Goal: Task Accomplishment & Management: Use online tool/utility

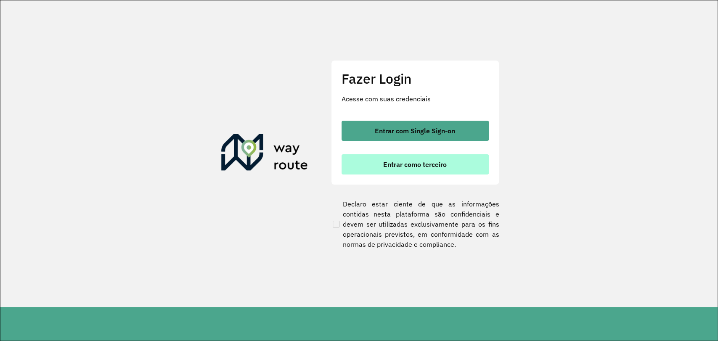
click at [410, 161] on span "Entrar como terceiro" at bounding box center [415, 164] width 64 height 7
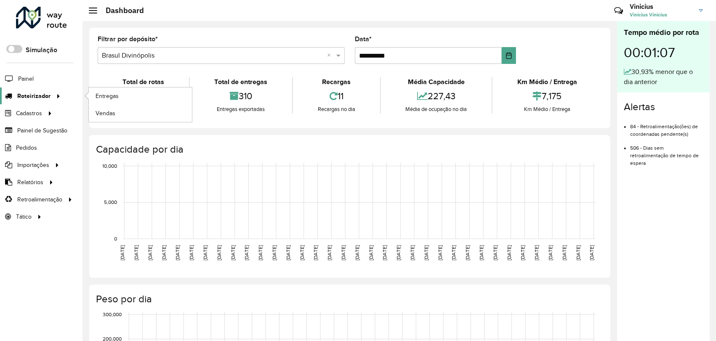
click at [59, 95] on icon at bounding box center [56, 95] width 7 height 13
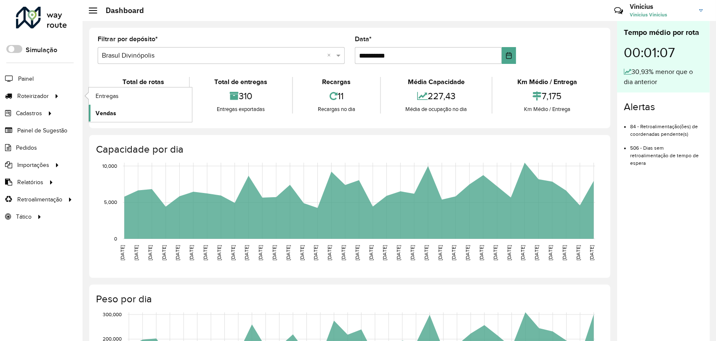
click at [109, 111] on span "Vendas" at bounding box center [106, 113] width 21 height 9
click at [40, 97] on span "Roteirizador" at bounding box center [33, 96] width 33 height 9
click at [105, 95] on span "Entregas" at bounding box center [108, 96] width 24 height 9
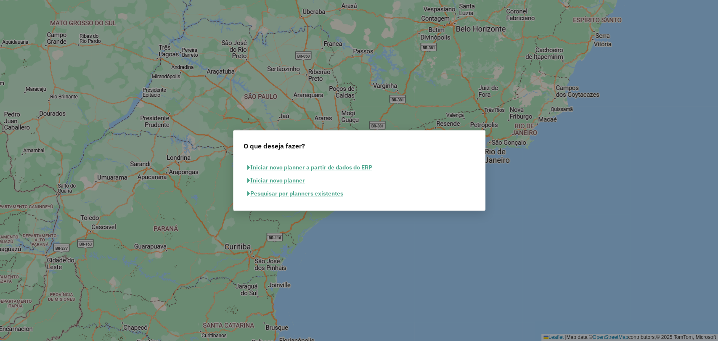
click at [293, 193] on button "Pesquisar por planners existentes" at bounding box center [296, 193] width 104 height 13
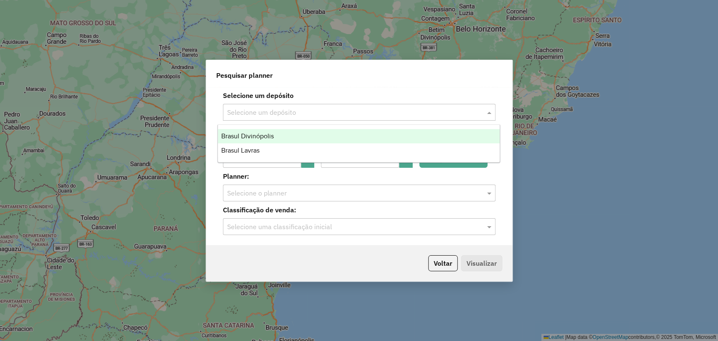
click at [343, 117] on div "Selecione um depósito" at bounding box center [359, 112] width 273 height 17
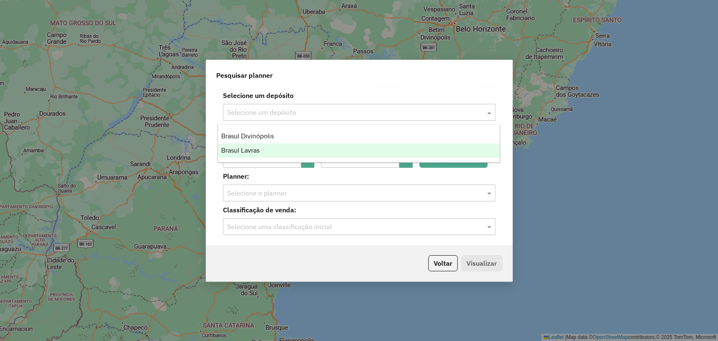
click at [299, 154] on div "Brasul Lavras" at bounding box center [359, 151] width 282 height 14
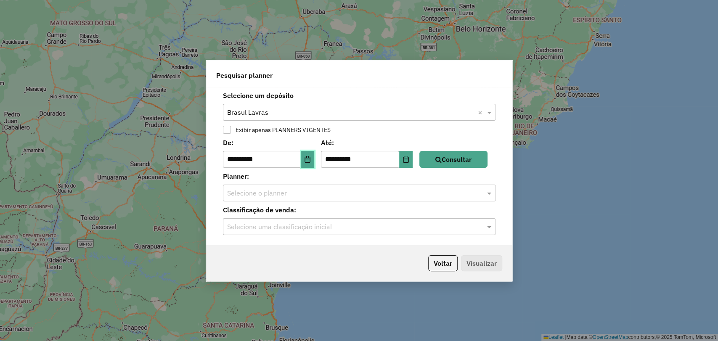
click at [311, 161] on icon "Choose Date" at bounding box center [307, 159] width 7 height 7
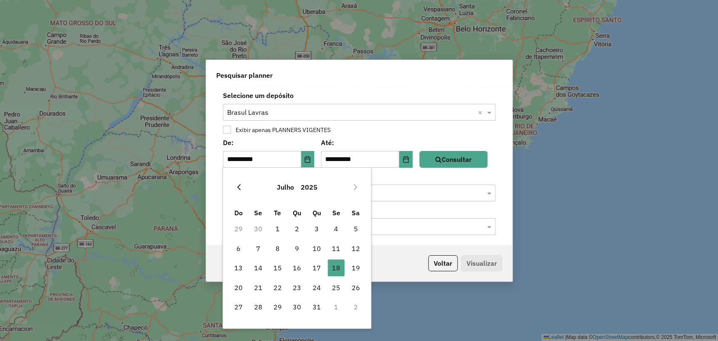
click at [236, 186] on icon "Previous Month" at bounding box center [239, 187] width 7 height 7
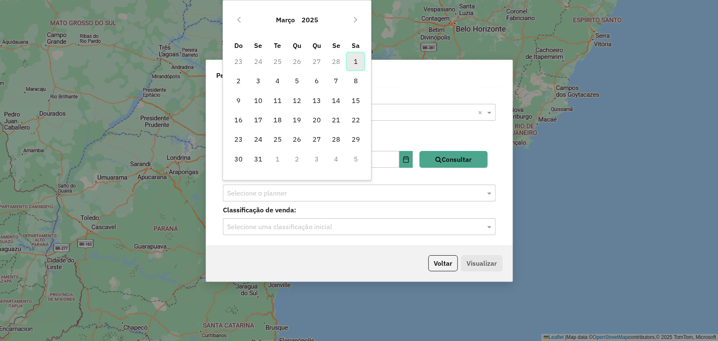
click at [355, 63] on span "1" at bounding box center [355, 61] width 17 height 17
type input "**********"
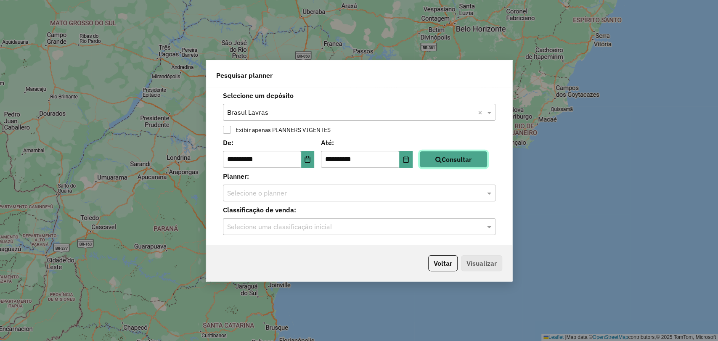
click at [488, 159] on button "Consultar" at bounding box center [454, 159] width 68 height 17
click at [351, 204] on div "**********" at bounding box center [359, 166] width 306 height 158
click at [350, 194] on input "text" at bounding box center [350, 194] width 247 height 10
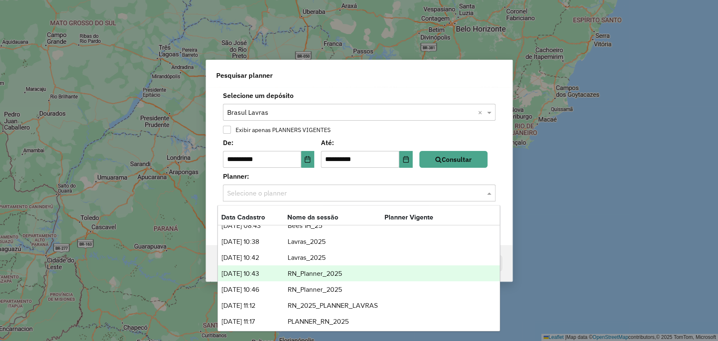
scroll to position [59, 0]
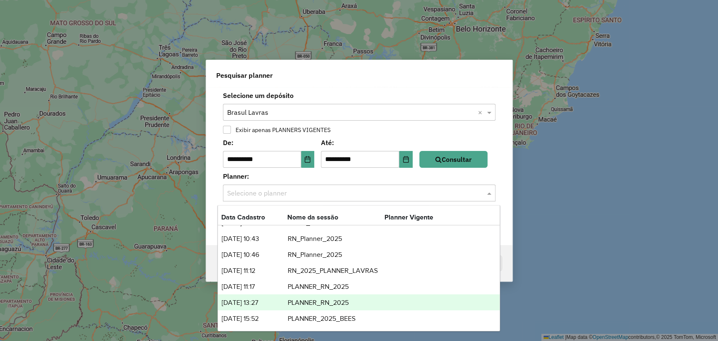
click at [298, 304] on td "PLANNER_RN_2025" at bounding box center [335, 303] width 97 height 11
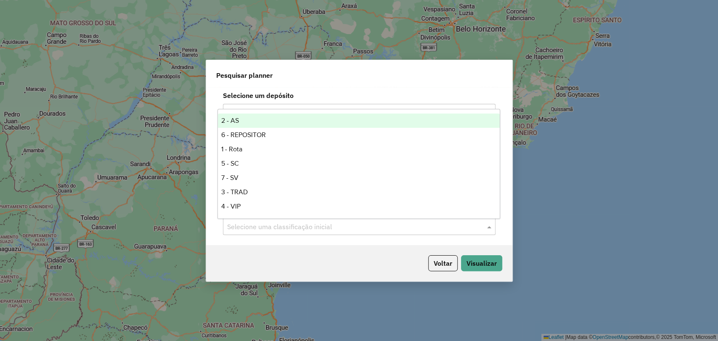
click at [348, 226] on input "text" at bounding box center [350, 227] width 247 height 10
click at [482, 262] on button "Visualizar" at bounding box center [481, 263] width 41 height 16
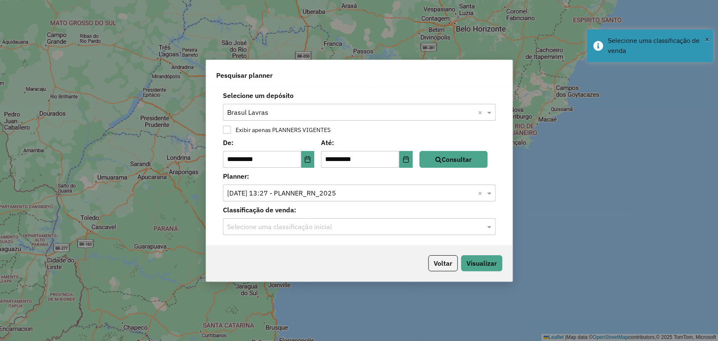
drag, startPoint x: 395, startPoint y: 226, endPoint x: 374, endPoint y: 230, distance: 20.9
click at [388, 226] on input "text" at bounding box center [350, 227] width 247 height 10
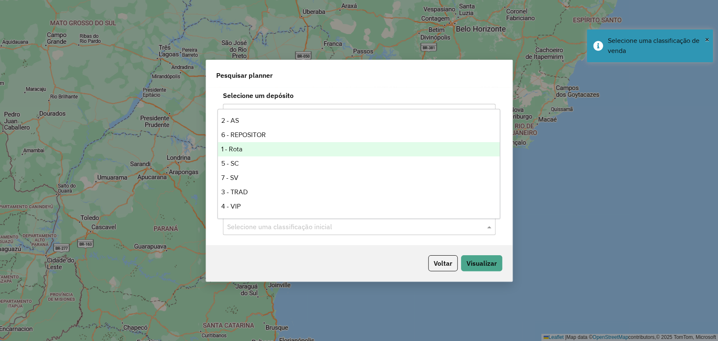
click at [258, 156] on div "1 - Rota" at bounding box center [359, 149] width 282 height 14
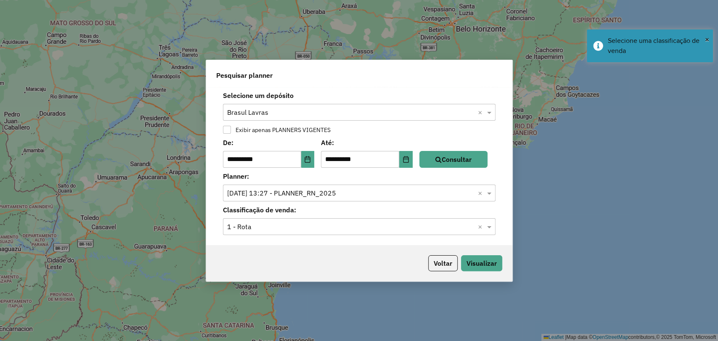
click at [290, 228] on input "text" at bounding box center [350, 227] width 247 height 10
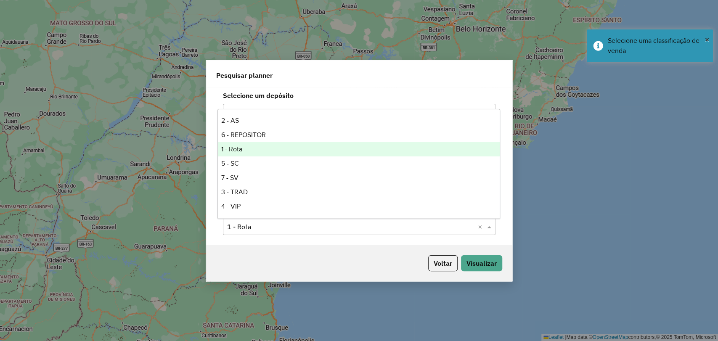
click at [330, 255] on div "Voltar Visualizar" at bounding box center [359, 263] width 306 height 36
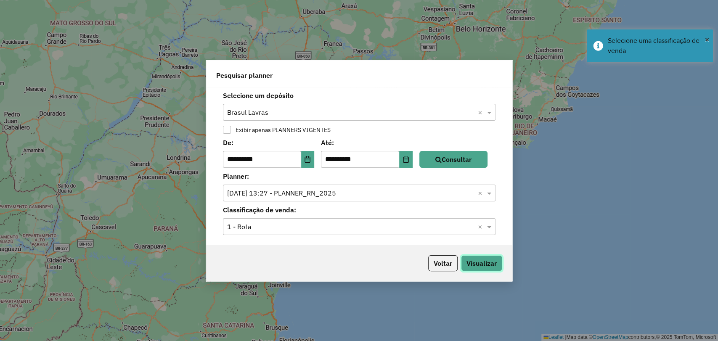
click at [480, 259] on button "Visualizar" at bounding box center [481, 263] width 41 height 16
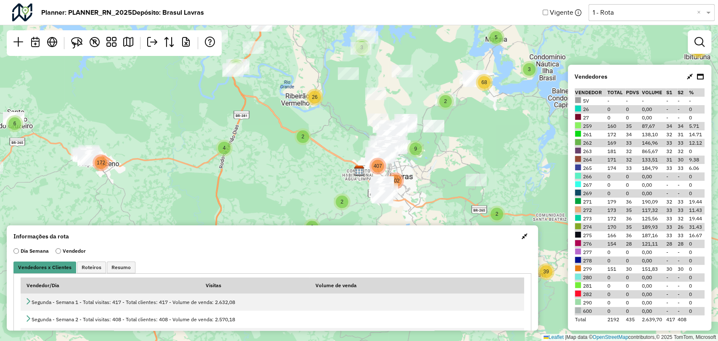
click at [692, 77] on icon at bounding box center [690, 76] width 6 height 7
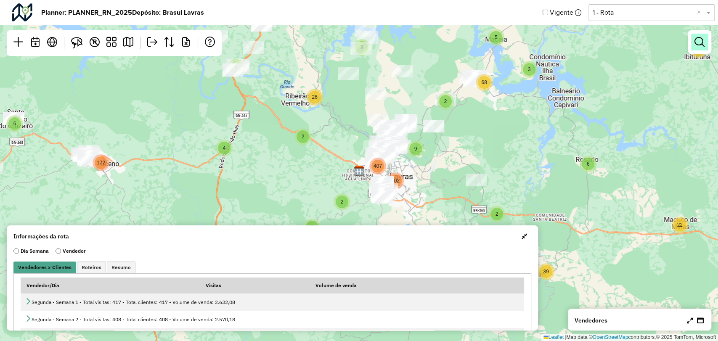
click at [705, 43] on link at bounding box center [700, 42] width 17 height 17
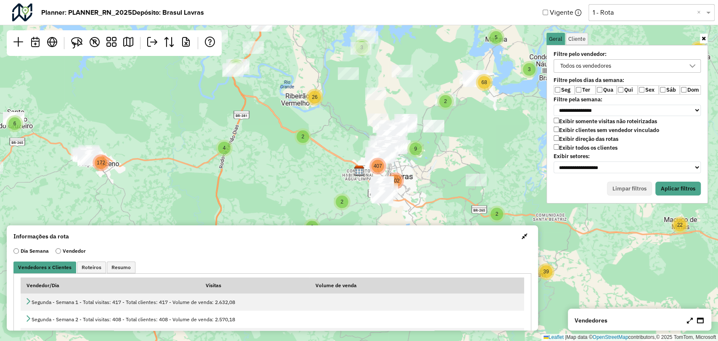
click at [569, 146] on label "Exibir todos os clientes" at bounding box center [586, 147] width 64 height 7
click at [680, 186] on button "Aplicar filtros" at bounding box center [678, 189] width 45 height 14
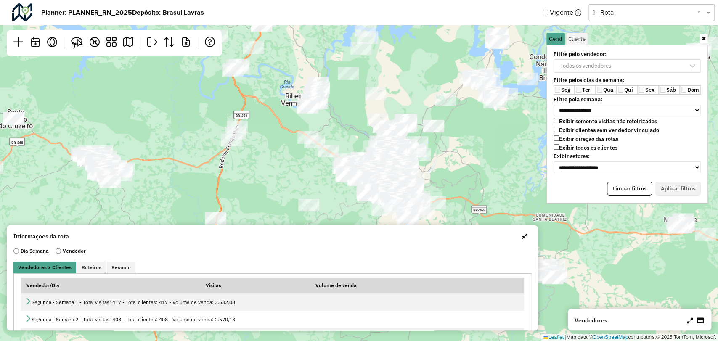
drag, startPoint x: 523, startPoint y: 235, endPoint x: 515, endPoint y: 237, distance: 8.3
click at [522, 235] on span "button" at bounding box center [525, 236] width 6 height 7
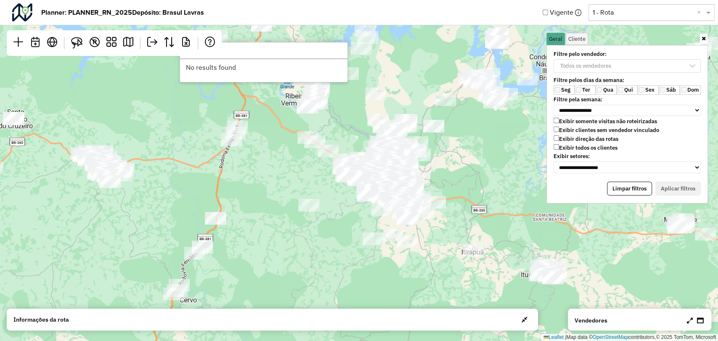
type input "*"
type input "****"
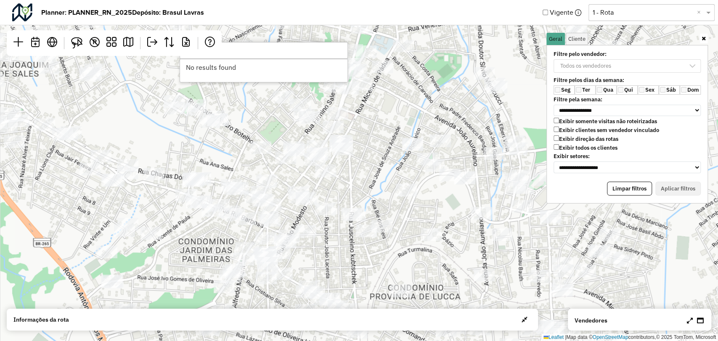
drag, startPoint x: 374, startPoint y: 185, endPoint x: 364, endPoint y: 184, distance: 9.4
click at [364, 184] on div "Leaflet | Map data © OpenStreetMap contributors,© 2025 TomTom, Microsoft" at bounding box center [359, 170] width 718 height 341
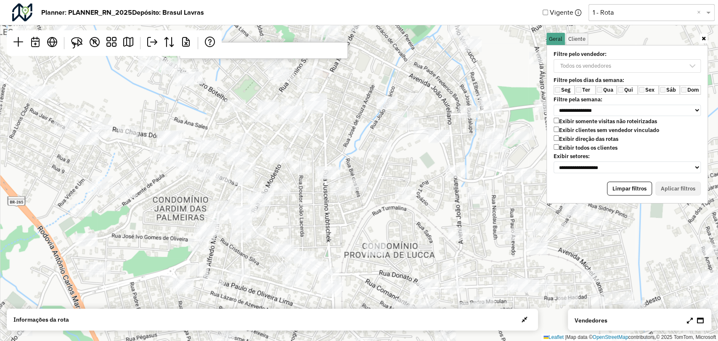
drag, startPoint x: 439, startPoint y: 208, endPoint x: 415, endPoint y: 166, distance: 48.1
click at [415, 166] on div "Leaflet | Map data © OpenStreetMap contributors,© 2025 TomTom, Microsoft" at bounding box center [359, 170] width 718 height 341
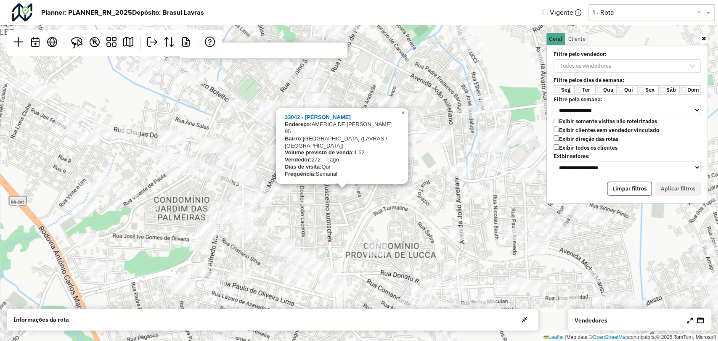
click at [347, 200] on div "33042 - PAULO SERGIO EVANGEL Endereço: AMERICA DE MOURA MAIA 95 Bairro: JARDIM …" at bounding box center [359, 170] width 718 height 341
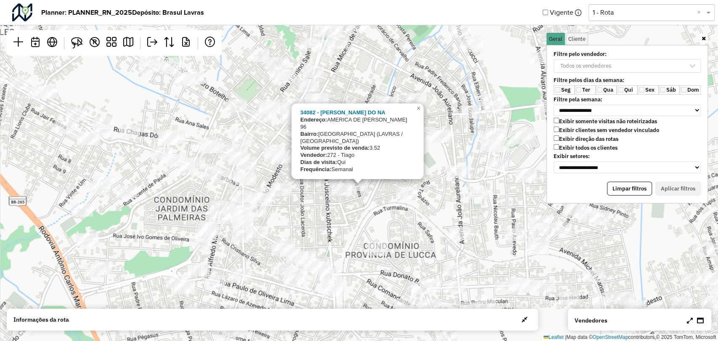
click at [306, 225] on div "34082 - MARCOS RIBEIRO DO NA Endereço: AMERICA DE MOURA MAIA 96 Bairro: JARDIM …" at bounding box center [359, 170] width 718 height 341
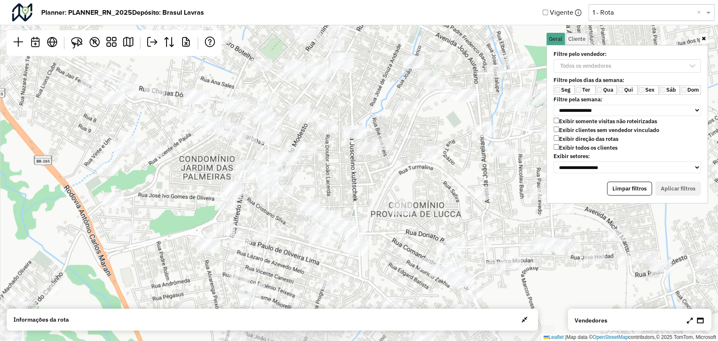
drag, startPoint x: 306, startPoint y: 224, endPoint x: 331, endPoint y: 183, distance: 48.0
click at [331, 183] on div "Leaflet | Map data © OpenStreetMap contributors,© 2025 TomTom, Microsoft" at bounding box center [359, 170] width 718 height 341
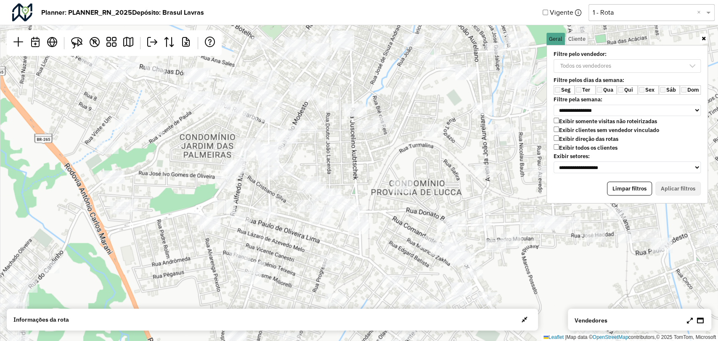
drag, startPoint x: 392, startPoint y: 198, endPoint x: 393, endPoint y: 176, distance: 21.5
click at [393, 176] on div "Leaflet | Map data © OpenStreetMap contributors,© 2025 TomTom, Microsoft" at bounding box center [359, 170] width 718 height 341
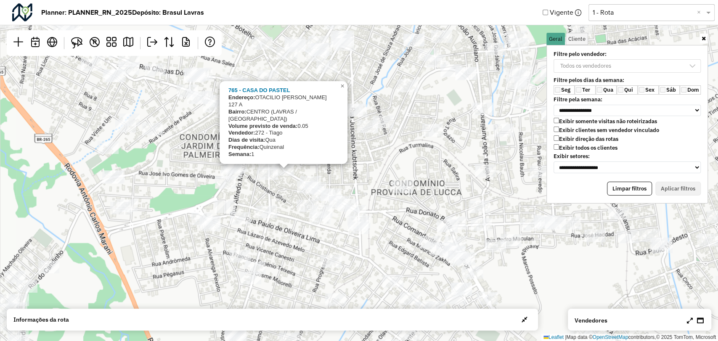
click at [311, 165] on div "765 - CASA DO PASTEL Endereço: OTACILIO NEGRAO LIMA 127 A Bairro: CENTRO (LAVRA…" at bounding box center [359, 170] width 718 height 341
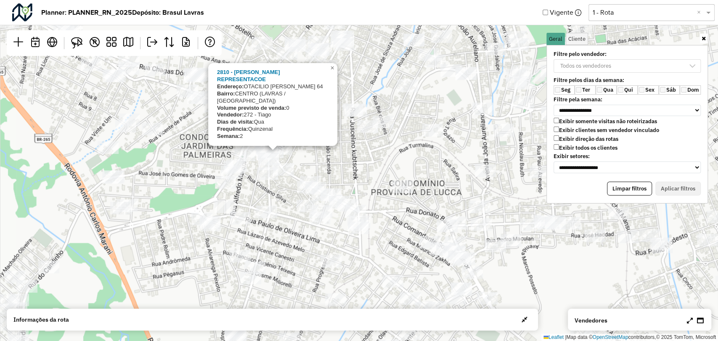
click at [313, 158] on div "2810 - CABRAL REPRESENTACOE Endereço: OTACILIO NEGRAO DE LIMA 64 Bairro: CENTRO…" at bounding box center [359, 170] width 718 height 341
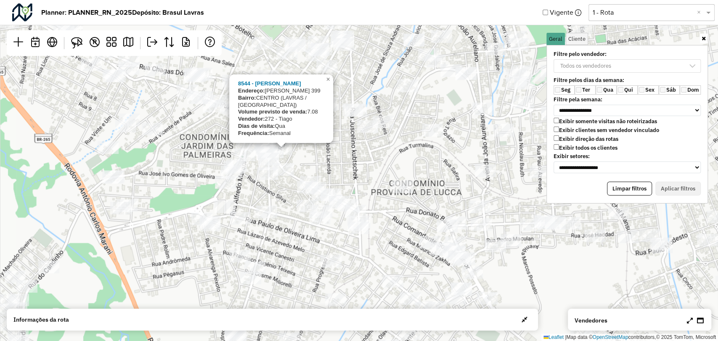
click at [308, 159] on div "8544 - JUAREZ DE SOUZA Endereço: JOAO MODESTO 399 Bairro: CENTRO (LAVRAS / MG) …" at bounding box center [359, 170] width 718 height 341
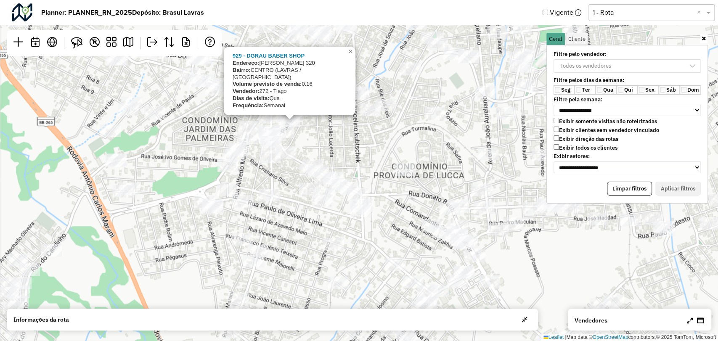
drag, startPoint x: 394, startPoint y: 259, endPoint x: 396, endPoint y: 242, distance: 17.5
click at [396, 242] on div "929 - DGRAU BABER SHOP Endereço: JOAO MODESTO DE SOUZA 320 Bairro: CENTRO (LAVR…" at bounding box center [359, 170] width 718 height 341
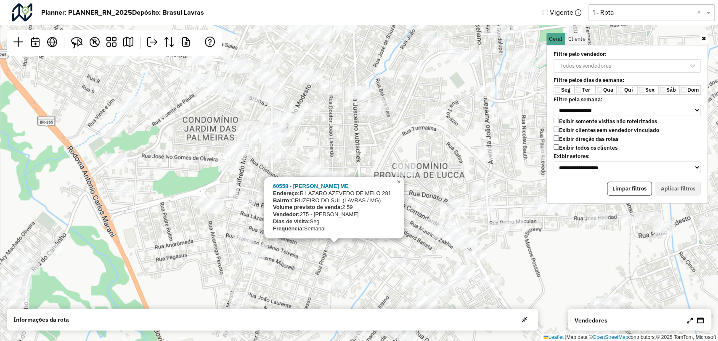
click at [372, 251] on div "60558 - WANDERLEY IZIDORO ME Endereço: R LAZARO AZEVEDO DE MELO 281 Bairro: CRU…" at bounding box center [359, 170] width 718 height 341
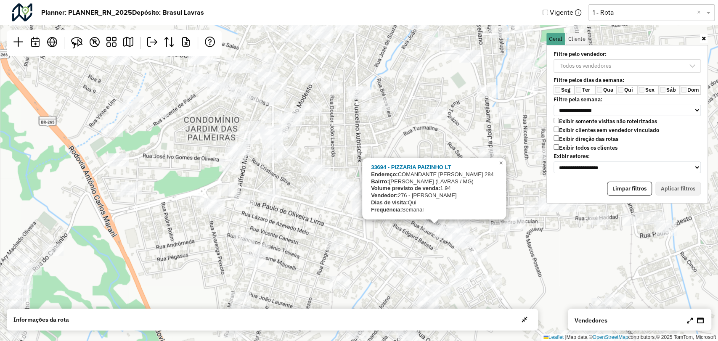
click at [427, 238] on div "33694 - PIZZARIA PAIZINHO LT Endereço: COMANDANTE SOARES JUNIOR 284 Bairro: ART…" at bounding box center [359, 170] width 718 height 341
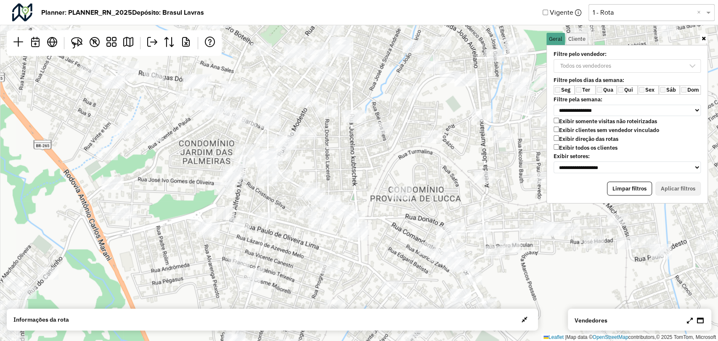
drag, startPoint x: 426, startPoint y: 253, endPoint x: 421, endPoint y: 280, distance: 27.4
click at [421, 280] on div "Leaflet | Map data © OpenStreetMap contributors,© 2025 TomTom, Microsoft" at bounding box center [359, 170] width 718 height 341
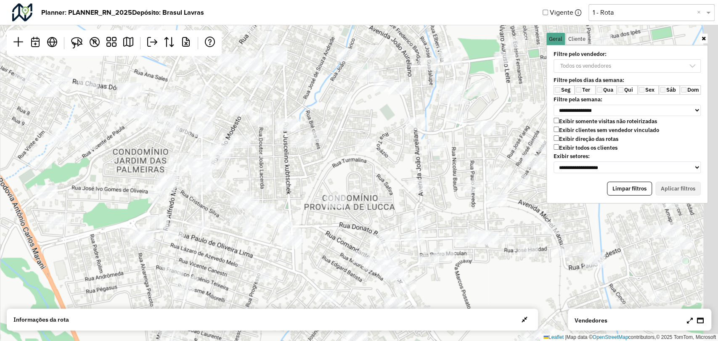
drag, startPoint x: 497, startPoint y: 200, endPoint x: 441, endPoint y: 203, distance: 56.1
click at [430, 205] on div "Leaflet | Map data © OpenStreetMap contributors,© 2025 TomTom, Microsoft" at bounding box center [359, 170] width 718 height 341
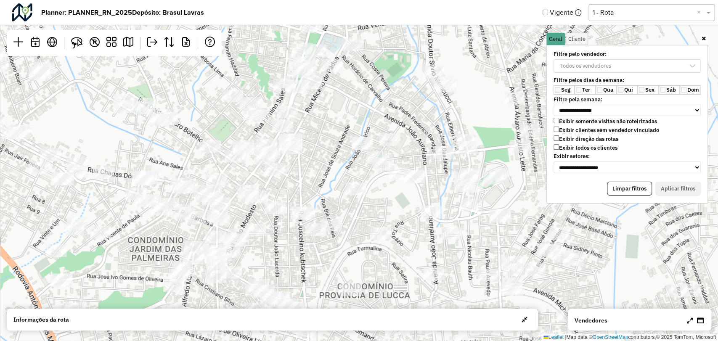
drag, startPoint x: 386, startPoint y: 135, endPoint x: 402, endPoint y: 208, distance: 74.6
click at [402, 208] on div "Leaflet | Map data © OpenStreetMap contributors,© 2025 TomTom, Microsoft" at bounding box center [359, 170] width 718 height 341
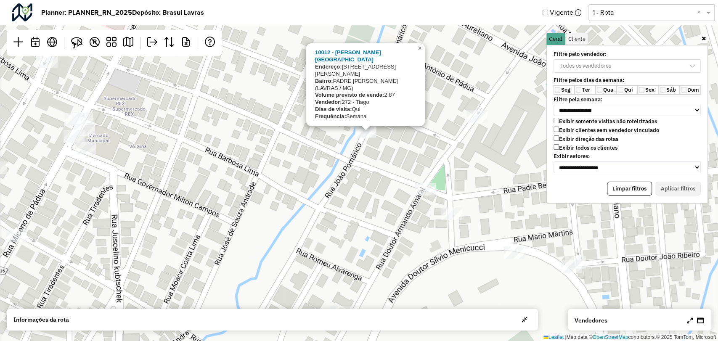
click at [164, 205] on div "10012 - JOAO MARCOS DE PADUA Endereço: R JOAO POMARICO 151 Bairro: PADRE DHEON …" at bounding box center [359, 170] width 718 height 341
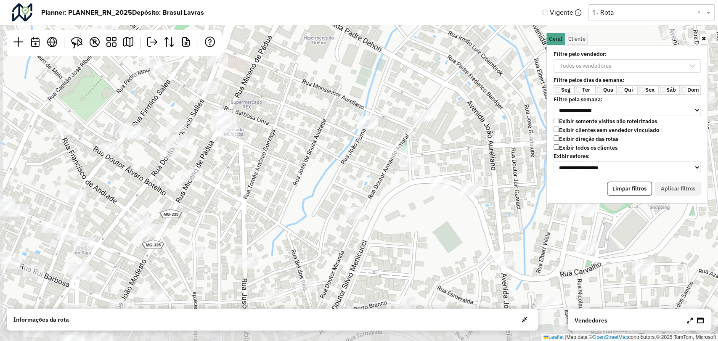
drag, startPoint x: 185, startPoint y: 245, endPoint x: 285, endPoint y: 189, distance: 114.8
click at [285, 189] on div "Leaflet | Map data © OpenStreetMap contributors,© 2025 TomTom, Microsoft" at bounding box center [359, 170] width 718 height 341
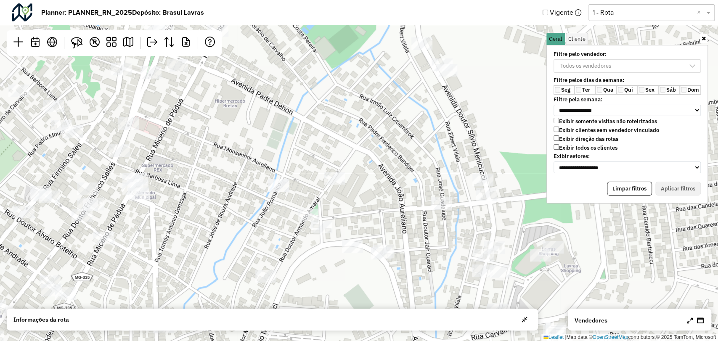
drag, startPoint x: 339, startPoint y: 202, endPoint x: 285, endPoint y: 234, distance: 61.9
click at [285, 234] on div "Leaflet | Map data © OpenStreetMap contributors,© 2025 TomTom, Microsoft" at bounding box center [359, 170] width 718 height 341
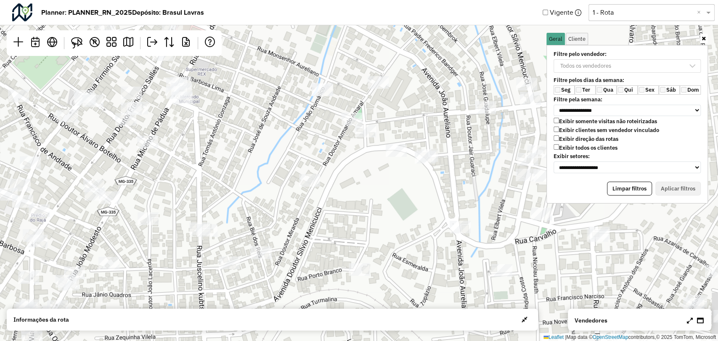
drag, startPoint x: 199, startPoint y: 250, endPoint x: 273, endPoint y: 78, distance: 187.0
click at [273, 78] on div "Leaflet | Map data © OpenStreetMap contributors,© 2025 TomTom, Microsoft" at bounding box center [359, 170] width 718 height 341
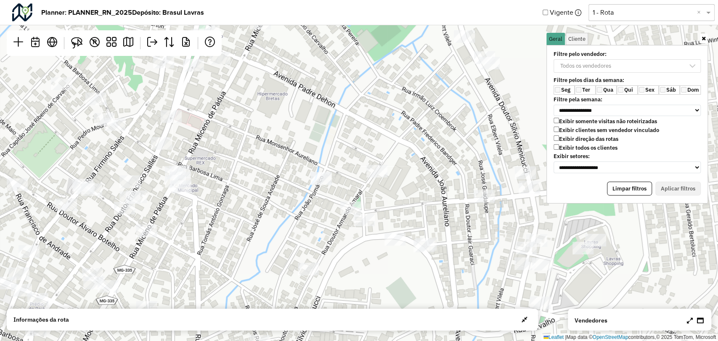
drag, startPoint x: 259, startPoint y: 152, endPoint x: 255, endPoint y: 290, distance: 138.1
click at [255, 290] on div "Leaflet | Map data © OpenStreetMap contributors,© 2025 TomTom, Microsoft" at bounding box center [359, 170] width 718 height 341
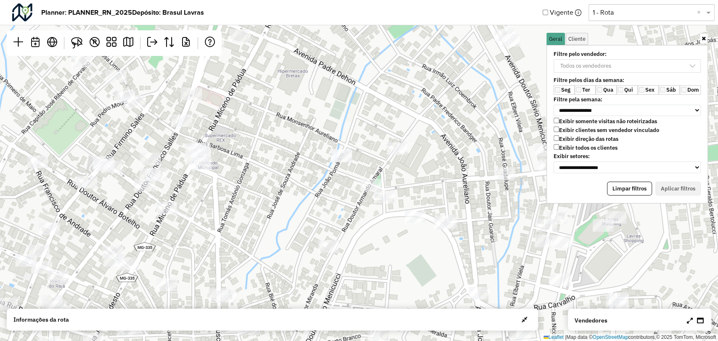
drag, startPoint x: 328, startPoint y: 216, endPoint x: 349, endPoint y: 185, distance: 37.2
click at [349, 185] on div "Leaflet | Map data © OpenStreetMap contributors,© 2025 TomTom, Microsoft" at bounding box center [359, 170] width 718 height 341
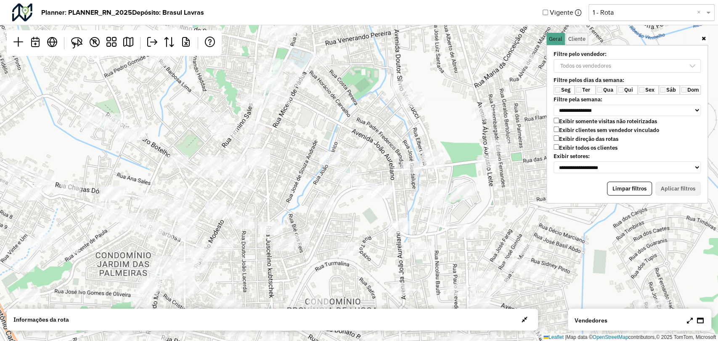
drag, startPoint x: 342, startPoint y: 161, endPoint x: 330, endPoint y: 165, distance: 12.5
click at [330, 165] on div at bounding box center [329, 158] width 21 height 13
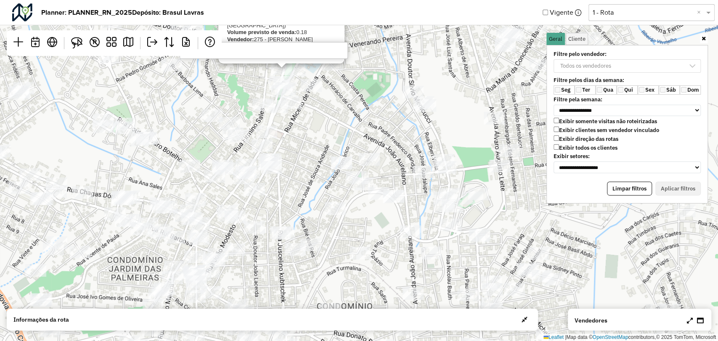
click at [269, 51] on input "********" at bounding box center [264, 50] width 168 height 17
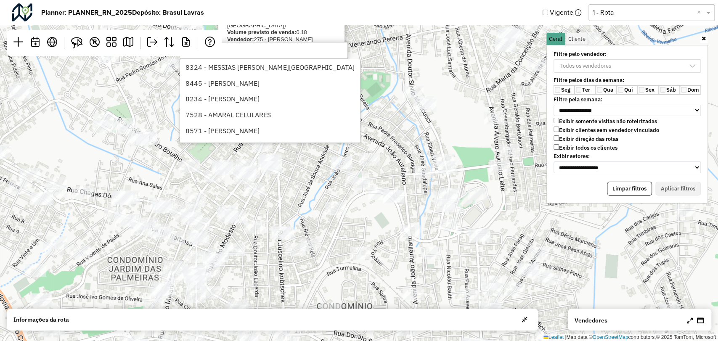
type input "*"
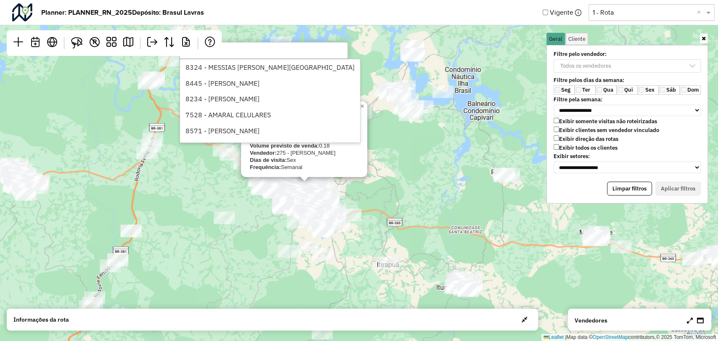
click at [412, 272] on div "34149 - SEREMA PALACE HOTEL Endereço: DOUTOR AUGUSTO SILVA 140 Bairro: CENTRO (…" at bounding box center [359, 170] width 718 height 341
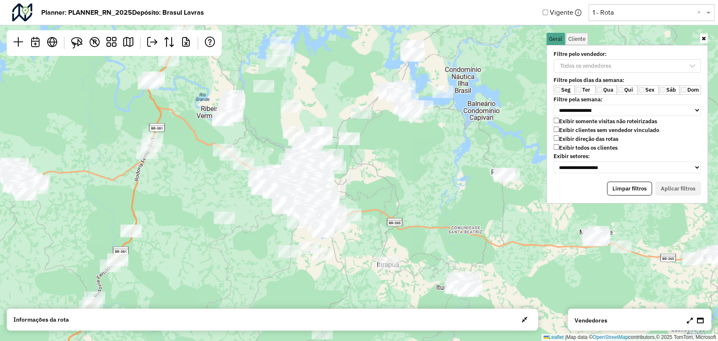
drag, startPoint x: 418, startPoint y: 285, endPoint x: 407, endPoint y: 270, distance: 17.5
click at [328, 244] on div "34149 - SEREMA PALACE HOTEL Endereço: DOUTOR AUGUSTO SILVA 140 Bairro: CENTRO (…" at bounding box center [359, 170] width 718 height 341
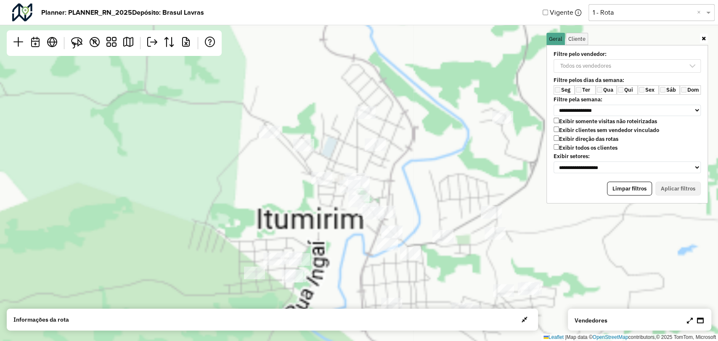
drag, startPoint x: 414, startPoint y: 205, endPoint x: 397, endPoint y: 181, distance: 30.0
click at [397, 180] on div "Leaflet | Map data © OpenStreetMap contributors,© 2025 TomTom, Microsoft" at bounding box center [359, 170] width 718 height 341
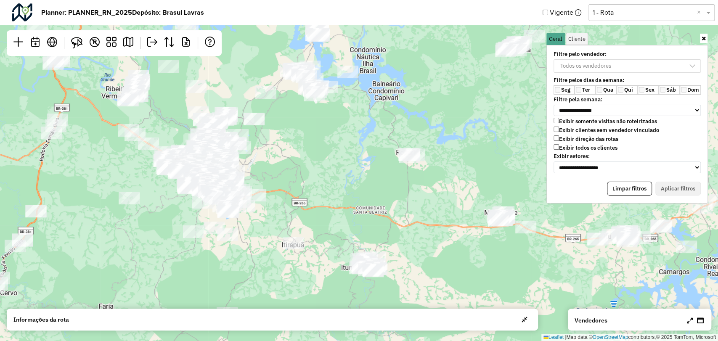
drag, startPoint x: 129, startPoint y: 117, endPoint x: 191, endPoint y: 223, distance: 122.6
click at [191, 223] on div "Leaflet | Map data © OpenStreetMap contributors,© 2025 TomTom, Microsoft" at bounding box center [359, 170] width 718 height 341
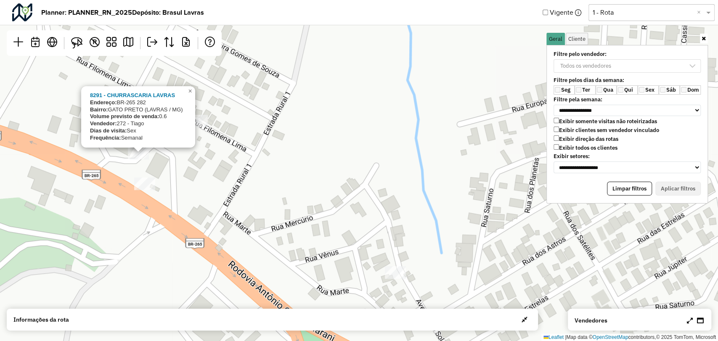
click at [249, 189] on div "8291 - CHURRASCARIA LAVRAS Endereço: BR-265 282 Bairro: GATO PRETO (LAVRAS / MG…" at bounding box center [359, 170] width 718 height 341
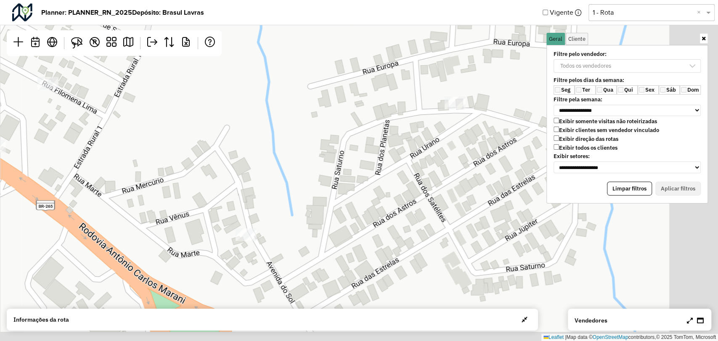
drag, startPoint x: 358, startPoint y: 237, endPoint x: 208, endPoint y: 199, distance: 155.0
click at [208, 199] on div "Leaflet | Map data © OpenStreetMap contributors,© 2025 TomTom, Microsoft" at bounding box center [359, 170] width 718 height 341
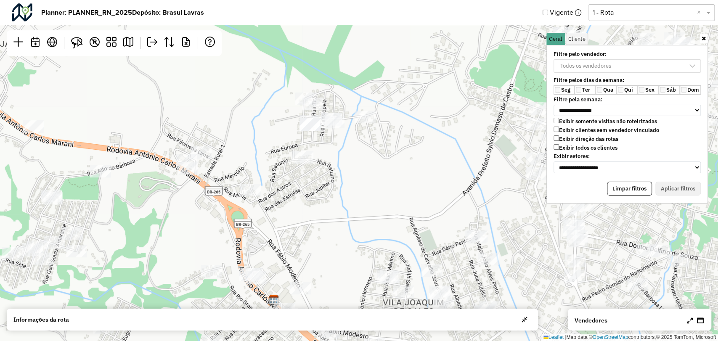
drag, startPoint x: 266, startPoint y: 148, endPoint x: 263, endPoint y: 165, distance: 17.0
click at [263, 165] on div "Leaflet | Map data © OpenStreetMap contributors,© 2025 TomTom, Microsoft" at bounding box center [359, 170] width 718 height 341
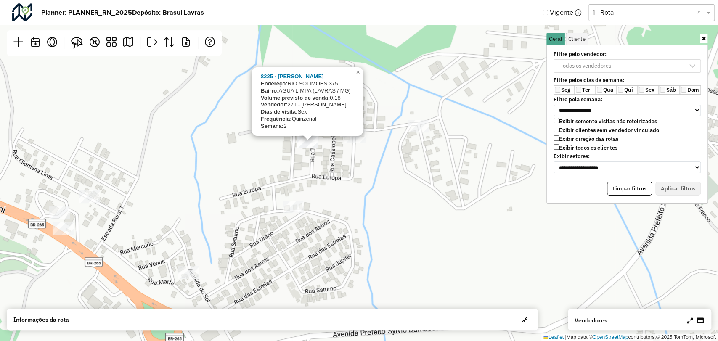
click at [390, 176] on div "8225 - DIOGO LOPES SAMPAIO Endereço: RIO SOLIMOES 375 Bairro: AGUA LIMPA (LAVRA…" at bounding box center [359, 170] width 718 height 341
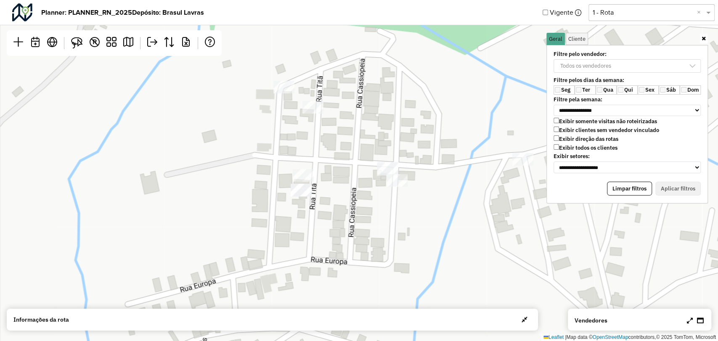
drag, startPoint x: 311, startPoint y: 113, endPoint x: 311, endPoint y: 141, distance: 28.2
click at [311, 141] on div "Leaflet | Map data © OpenStreetMap contributors,© 2025 TomTom, Microsoft" at bounding box center [359, 170] width 718 height 341
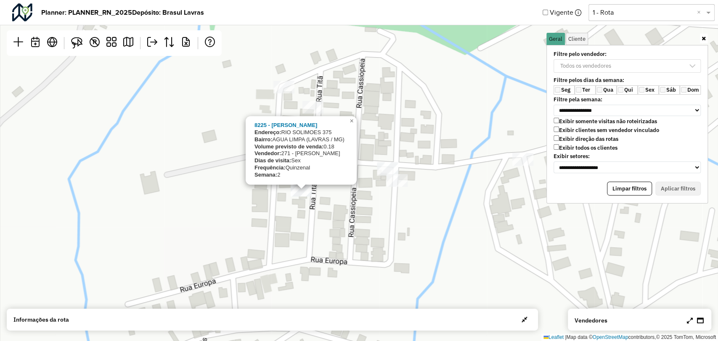
click at [334, 206] on div "8225 - DIOGO LOPES SAMPAIO Endereço: RIO SOLIMOES 375 Bairro: AGUA LIMPA (LAVRA…" at bounding box center [359, 170] width 718 height 341
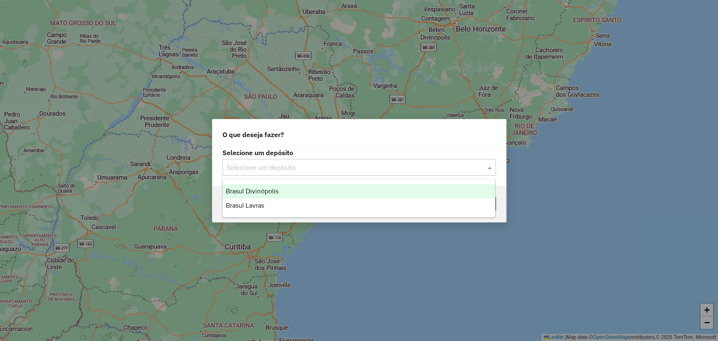
click at [299, 163] on input "text" at bounding box center [351, 168] width 248 height 10
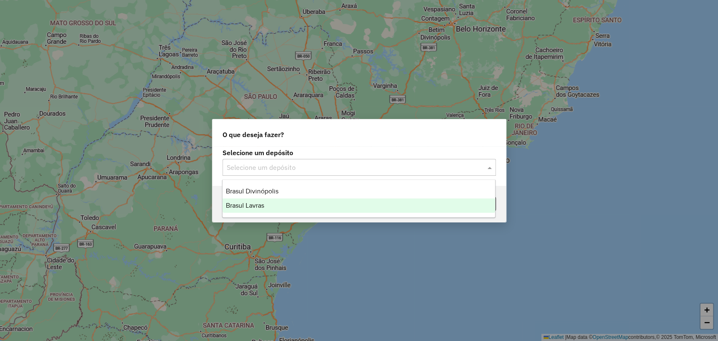
click at [275, 200] on div "Brasul Lavras" at bounding box center [359, 206] width 273 height 14
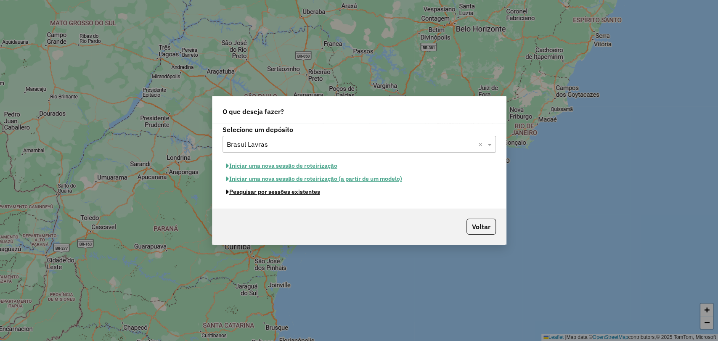
click at [285, 192] on button "Pesquisar por sessões existentes" at bounding box center [273, 192] width 101 height 13
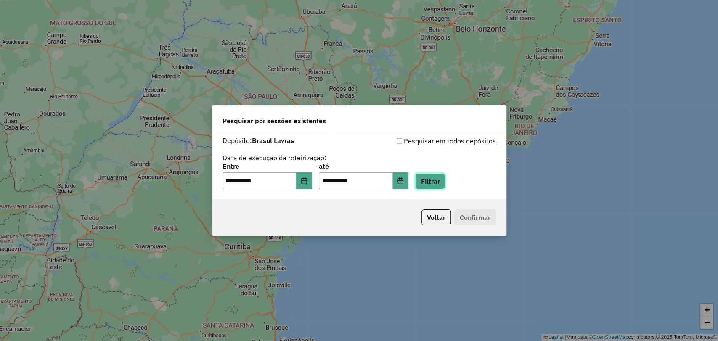
click at [441, 183] on button "Filtrar" at bounding box center [430, 181] width 30 height 16
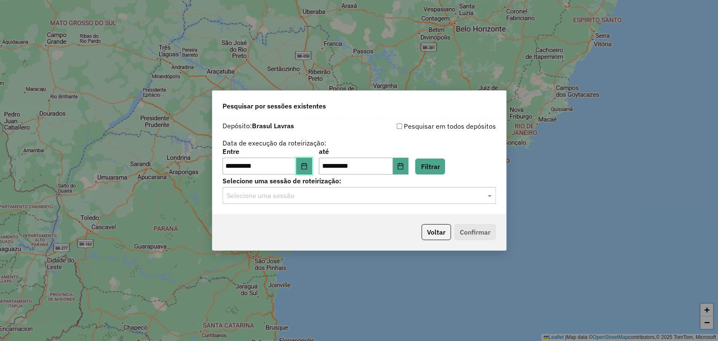
click at [308, 169] on icon "Choose Date" at bounding box center [304, 166] width 7 height 7
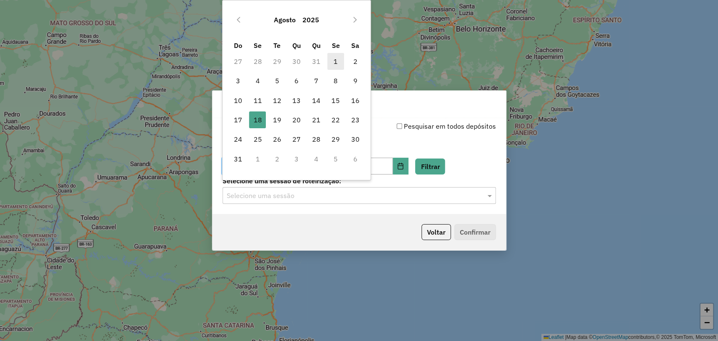
click at [334, 61] on span "1" at bounding box center [335, 61] width 17 height 17
type input "**********"
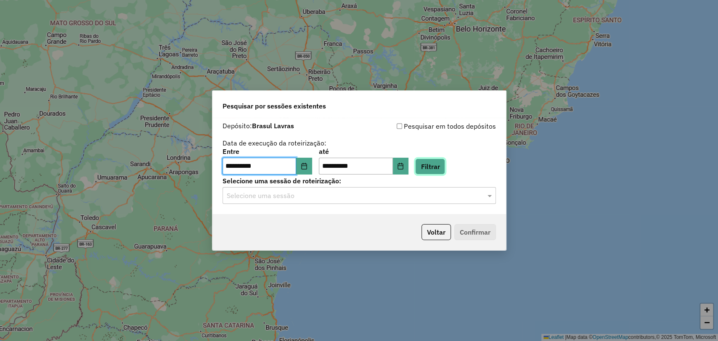
click at [445, 168] on button "Filtrar" at bounding box center [430, 167] width 30 height 16
click at [337, 194] on input "text" at bounding box center [351, 196] width 248 height 10
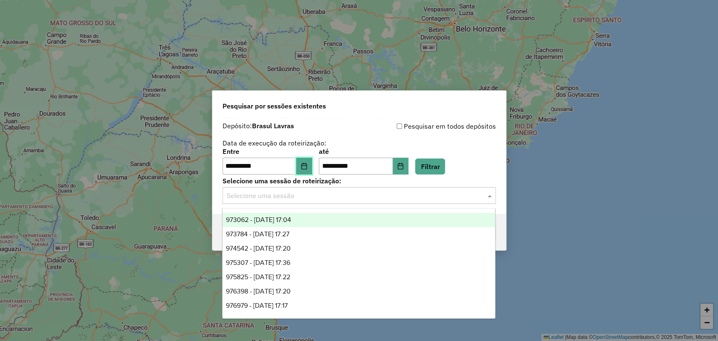
click at [312, 159] on button "Choose Date" at bounding box center [304, 166] width 16 height 17
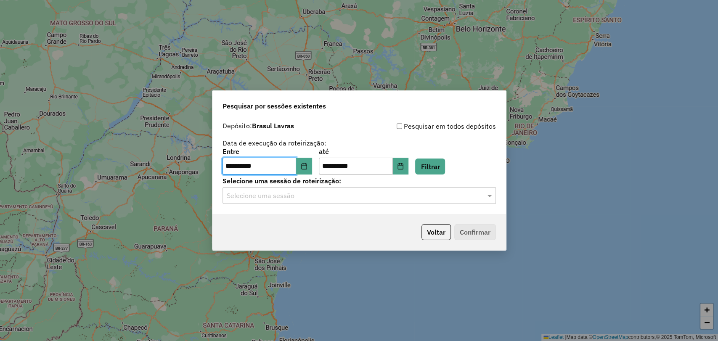
click at [482, 157] on div "**********" at bounding box center [360, 162] width 274 height 26
click at [308, 168] on icon "Choose Date" at bounding box center [304, 166] width 7 height 7
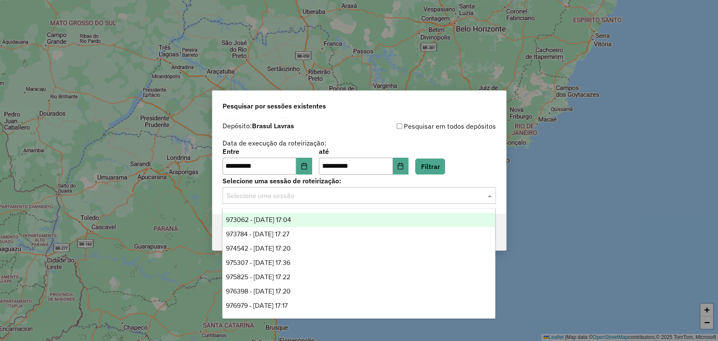
click at [324, 194] on input "text" at bounding box center [351, 196] width 248 height 10
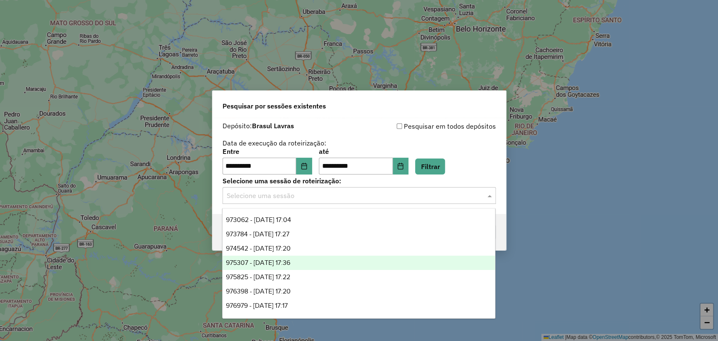
click at [279, 260] on span "975307 - 06/08/2025 17:36" at bounding box center [258, 262] width 64 height 7
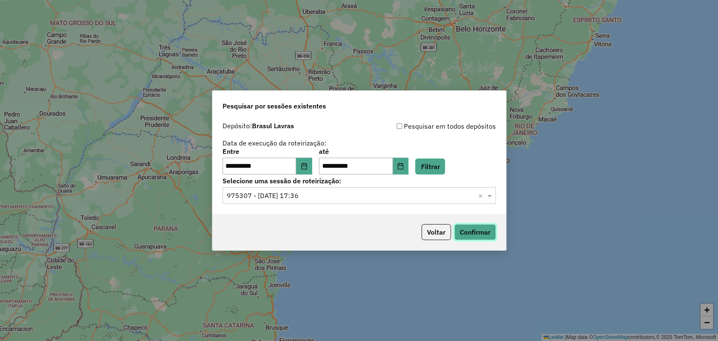
click at [478, 237] on button "Confirmar" at bounding box center [476, 232] width 42 height 16
click at [309, 171] on button "Choose Date" at bounding box center [304, 166] width 16 height 17
drag, startPoint x: 451, startPoint y: 141, endPoint x: 444, endPoint y: 143, distance: 7.8
click at [451, 141] on div "**********" at bounding box center [360, 147] width 274 height 53
click at [306, 198] on input "text" at bounding box center [351, 196] width 248 height 10
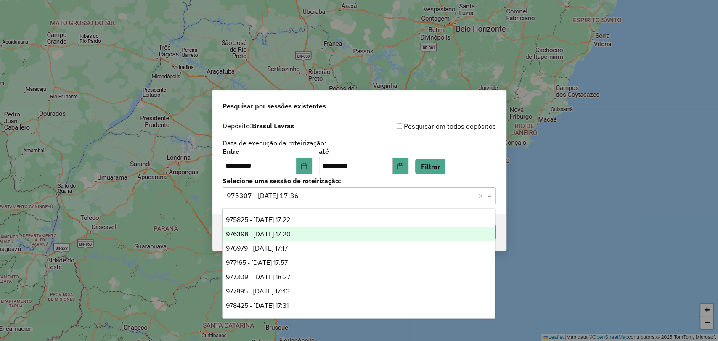
scroll to position [93, 0]
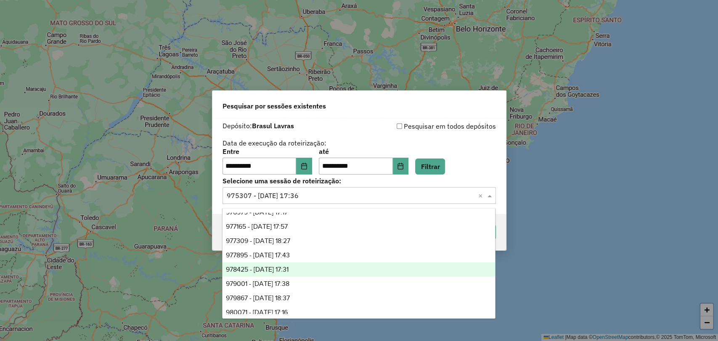
click at [285, 272] on span "978425 - 13/08/2025 17:31" at bounding box center [257, 269] width 63 height 7
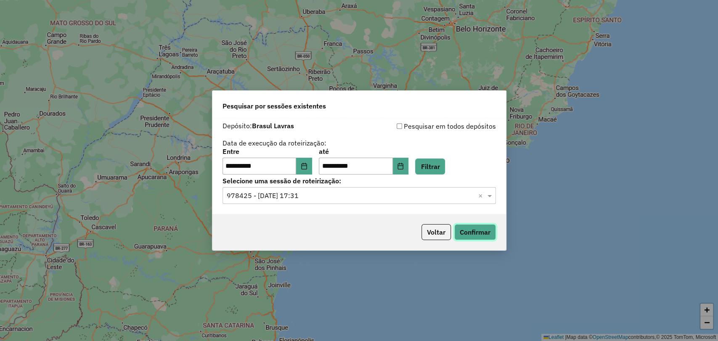
click at [474, 233] on button "Confirmar" at bounding box center [476, 232] width 42 height 16
click at [332, 203] on div "Selecione uma sessão × 978425 - 13/08/2025 17:31 ×" at bounding box center [360, 195] width 274 height 17
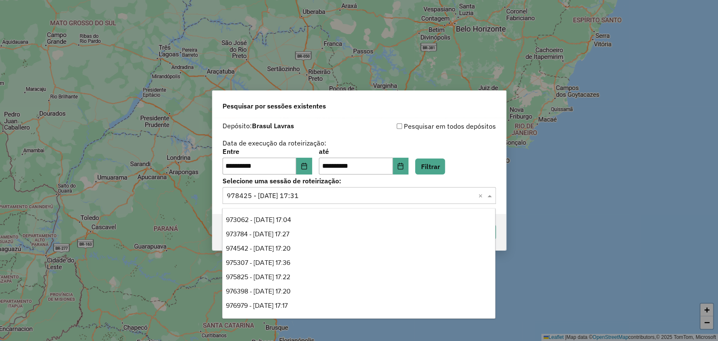
scroll to position [128, 0]
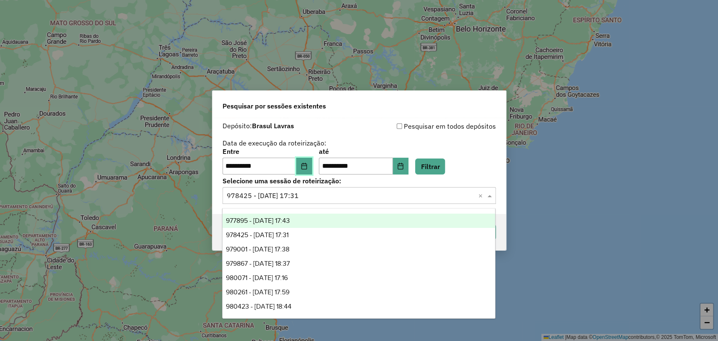
click at [312, 170] on button "Choose Date" at bounding box center [304, 166] width 16 height 17
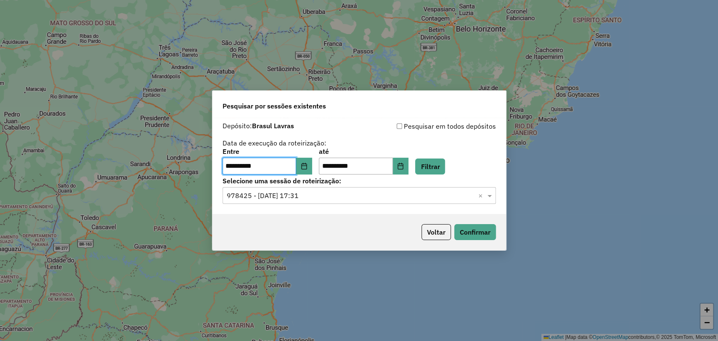
click at [467, 148] on div "**********" at bounding box center [360, 147] width 274 height 53
click at [308, 164] on icon "Choose Date" at bounding box center [304, 166] width 7 height 7
click at [345, 200] on input "text" at bounding box center [351, 196] width 248 height 10
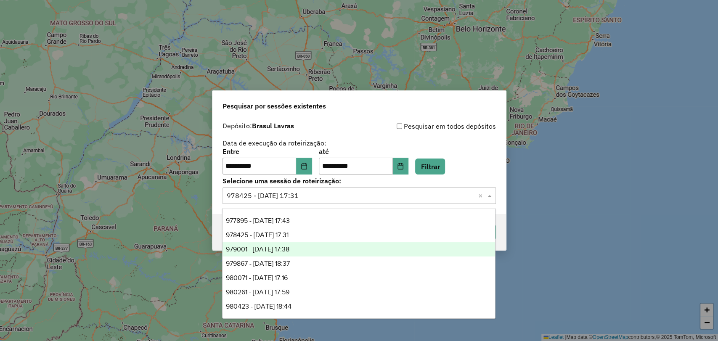
scroll to position [0, 0]
click at [286, 245] on span "974542 - 05/08/2025 17:20" at bounding box center [258, 248] width 65 height 7
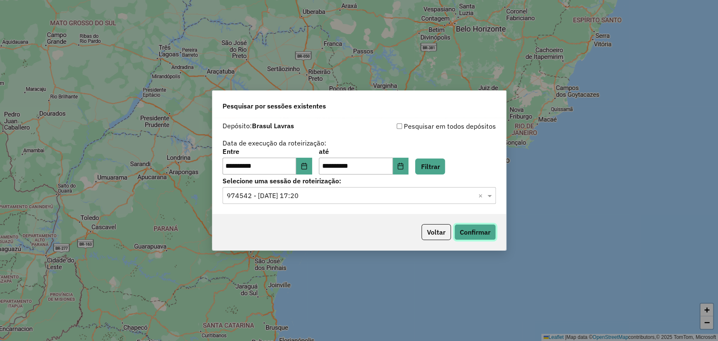
click at [466, 236] on button "Confirmar" at bounding box center [476, 232] width 42 height 16
click at [310, 161] on button "Choose Date" at bounding box center [304, 166] width 16 height 17
click at [333, 193] on input "text" at bounding box center [351, 196] width 248 height 10
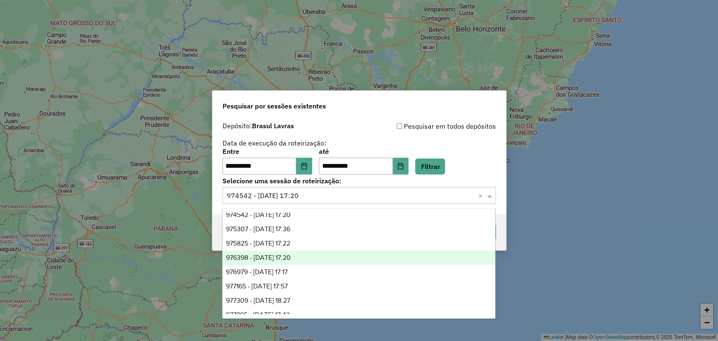
scroll to position [47, 0]
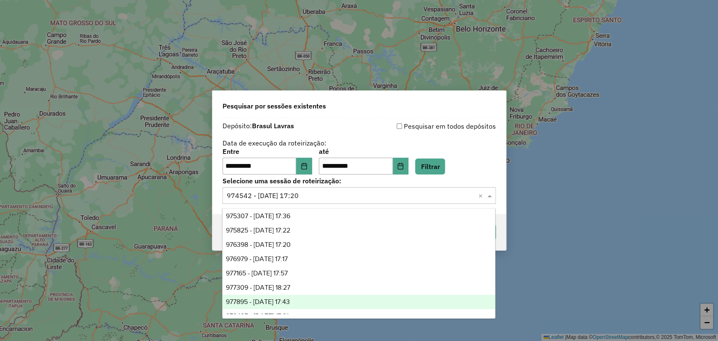
click at [281, 296] on div "977895 - 12/08/2025 17:43" at bounding box center [359, 302] width 273 height 14
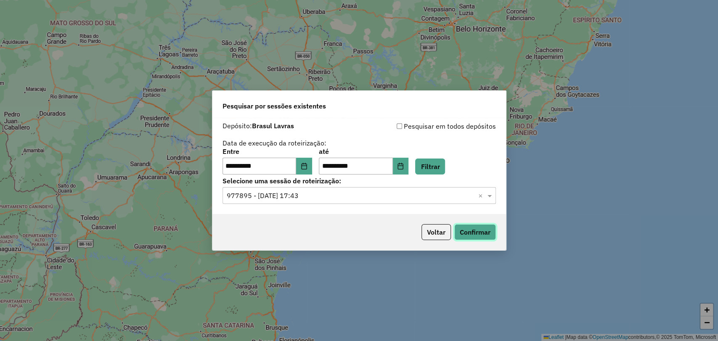
click at [462, 232] on button "Confirmar" at bounding box center [476, 232] width 42 height 16
click at [303, 194] on input "text" at bounding box center [351, 196] width 248 height 10
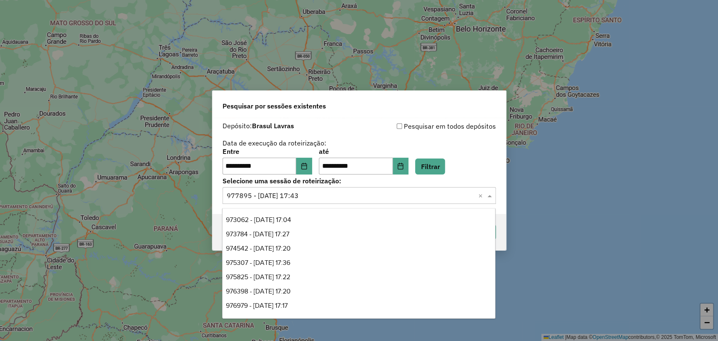
scroll to position [128, 0]
click at [274, 101] on span "Pesquisar por sessões existentes" at bounding box center [275, 106] width 104 height 10
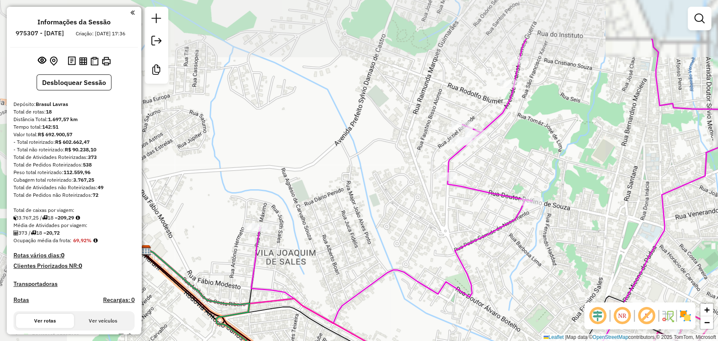
drag, startPoint x: 273, startPoint y: 149, endPoint x: 406, endPoint y: 221, distance: 151.6
click at [406, 221] on div "Janela de atendimento Grade de atendimento Capacidade Transportadoras Veículos …" at bounding box center [359, 170] width 718 height 341
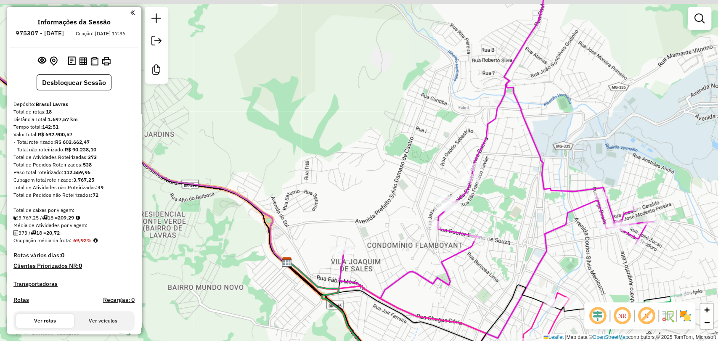
drag, startPoint x: 286, startPoint y: 145, endPoint x: 310, endPoint y: 170, distance: 34.5
click at [310, 170] on div "Janela de atendimento Grade de atendimento Capacidade Transportadoras Veículos …" at bounding box center [359, 170] width 718 height 341
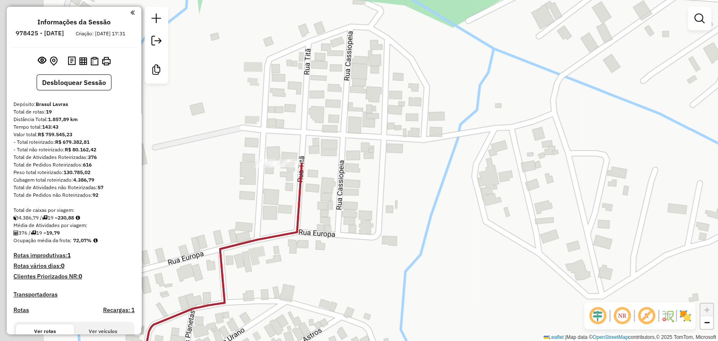
drag, startPoint x: 251, startPoint y: 188, endPoint x: 380, endPoint y: 219, distance: 132.5
click at [380, 218] on div "Janela de atendimento Grade de atendimento Capacidade Transportadoras Veículos …" at bounding box center [359, 170] width 718 height 341
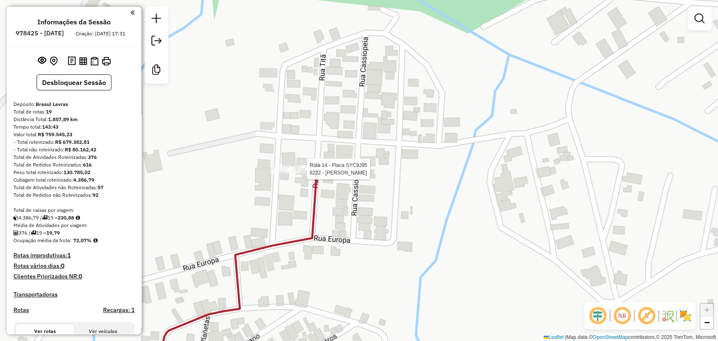
select select "**********"
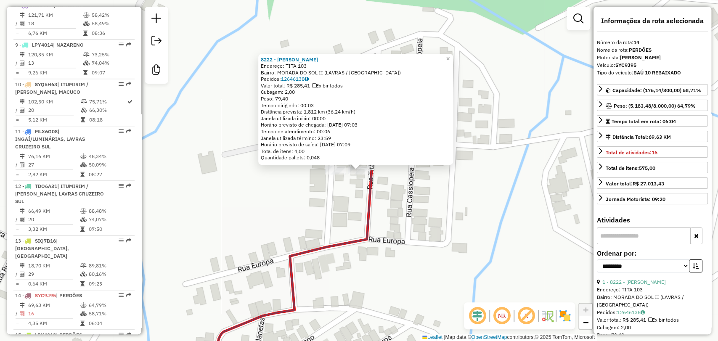
scroll to position [916, 0]
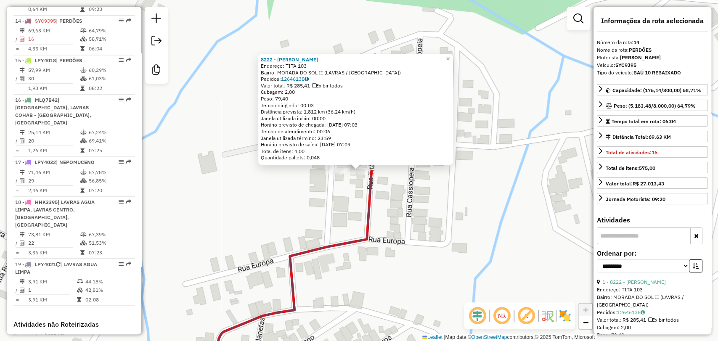
click at [334, 194] on div "8222 - IGOR FERNANDES SALES Endereço: TITA 103 Bairro: MORADA DO SOL II (LAVRAS…" at bounding box center [359, 170] width 718 height 341
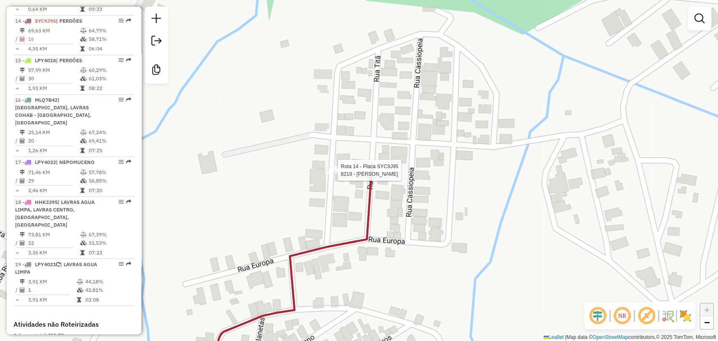
click at [332, 175] on div at bounding box center [335, 170] width 21 height 8
select select "**********"
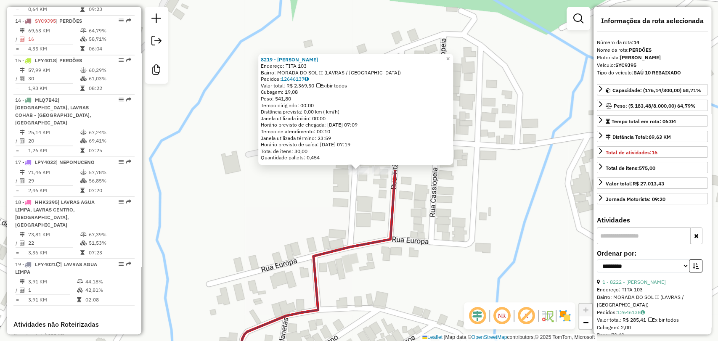
click at [353, 207] on div "8219 - JANAINA COSME SALES Endereço: TITA 103 Bairro: MORADA DO SOL II (LAVRAS …" at bounding box center [359, 170] width 718 height 341
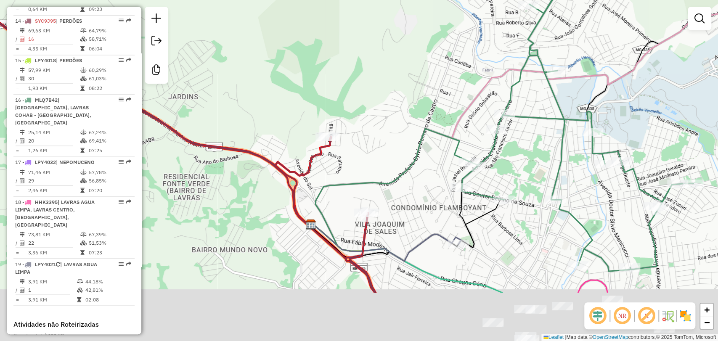
drag, startPoint x: 425, startPoint y: 242, endPoint x: 351, endPoint y: 141, distance: 125.9
click at [351, 141] on div "Janela de atendimento Grade de atendimento Capacidade Transportadoras Veículos …" at bounding box center [359, 170] width 718 height 341
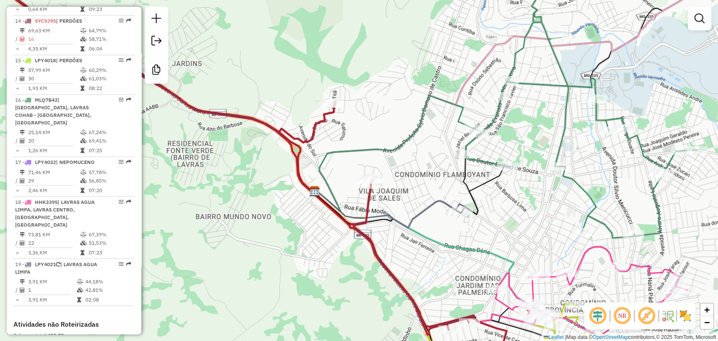
drag, startPoint x: 359, startPoint y: 116, endPoint x: 374, endPoint y: 139, distance: 27.1
click at [380, 142] on div "Janela de atendimento Grade de atendimento Capacidade Transportadoras Veículos …" at bounding box center [359, 170] width 718 height 341
